Goal: Complete application form

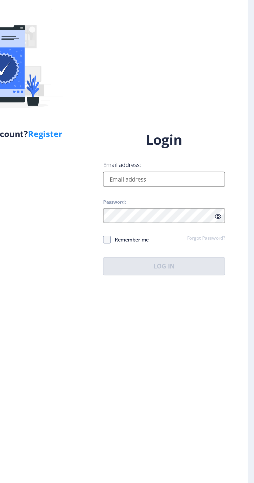
scroll to position [4, 0]
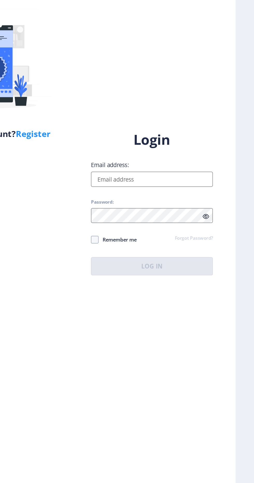
click at [199, 226] on input "Email address:" at bounding box center [184, 221] width 83 height 10
type input "[EMAIL_ADDRESS][DOMAIN_NAME]"
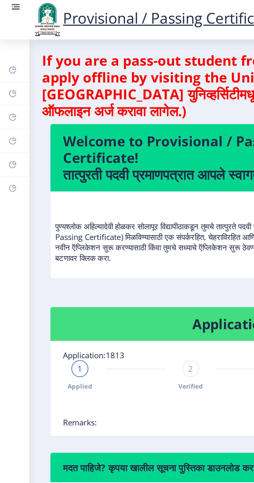
scroll to position [4, 0]
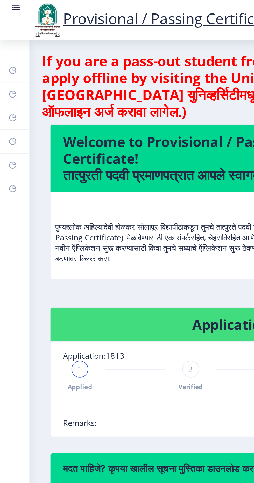
click at [8, 4] on rect at bounding box center [8, 3] width 3 height 1
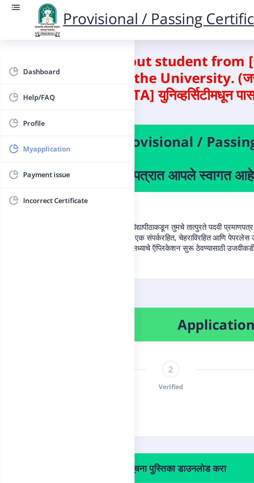
click at [36, 73] on span "Myapplication" at bounding box center [36, 73] width 51 height 6
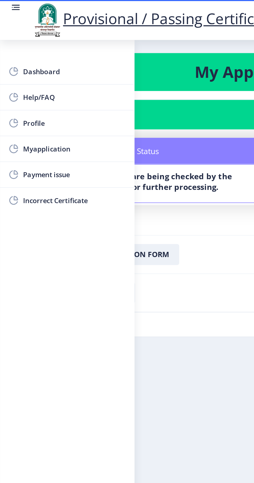
click at [98, 162] on nb-layout-column "My Applications Application 1813 Status Notes Status Your documents are being c…" at bounding box center [127, 243] width 254 height 447
